Goal: Navigation & Orientation: Find specific page/section

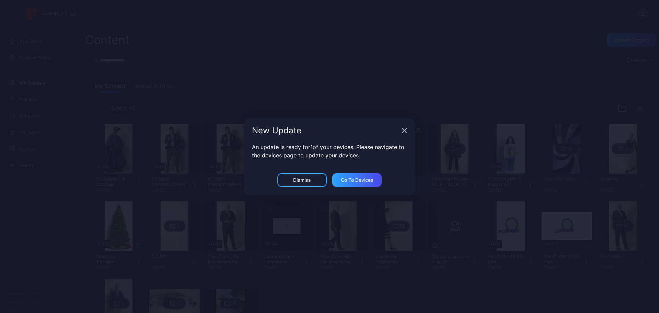
drag, startPoint x: 410, startPoint y: 126, endPoint x: 404, endPoint y: 130, distance: 7.1
click at [404, 130] on div "New Update" at bounding box center [330, 130] width 172 height 25
click at [403, 130] on icon "button" at bounding box center [404, 130] width 4 height 4
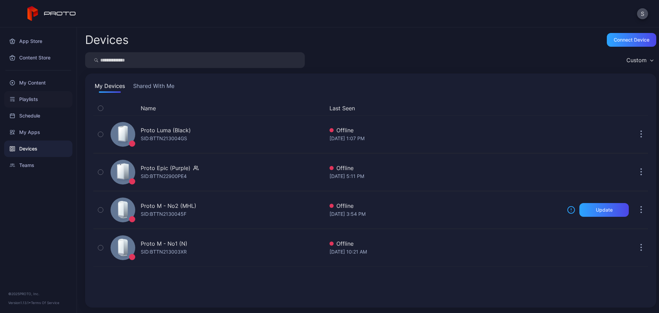
click at [27, 102] on div "Playlists" at bounding box center [38, 99] width 68 height 16
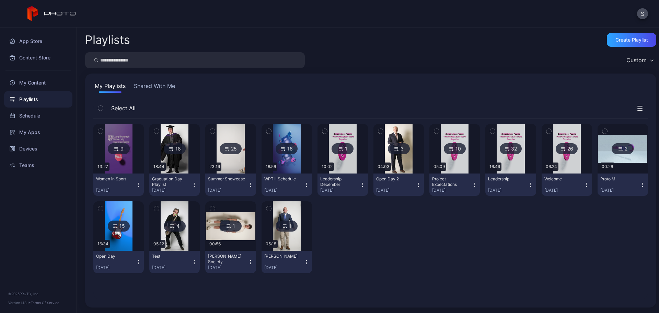
click at [115, 224] on icon at bounding box center [115, 226] width 5 height 8
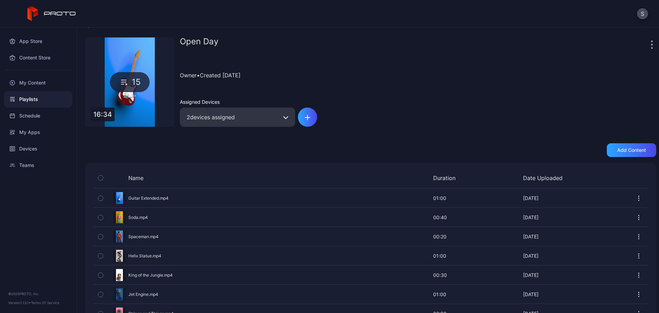
scroll to position [34, 0]
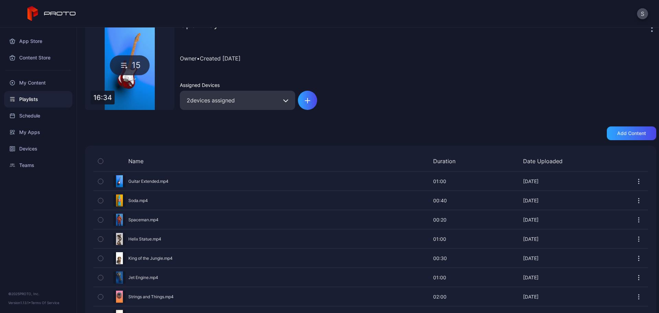
click at [635, 184] on icon "button" at bounding box center [638, 181] width 7 height 7
click at [135, 180] on div "Preview" at bounding box center [370, 181] width 554 height 18
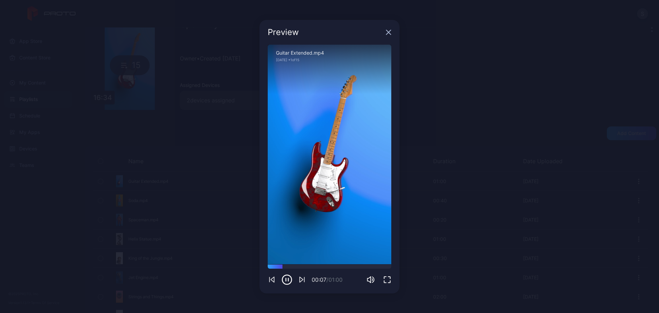
click at [386, 30] on icon "button" at bounding box center [388, 32] width 5 height 5
